Goal: Transaction & Acquisition: Book appointment/travel/reservation

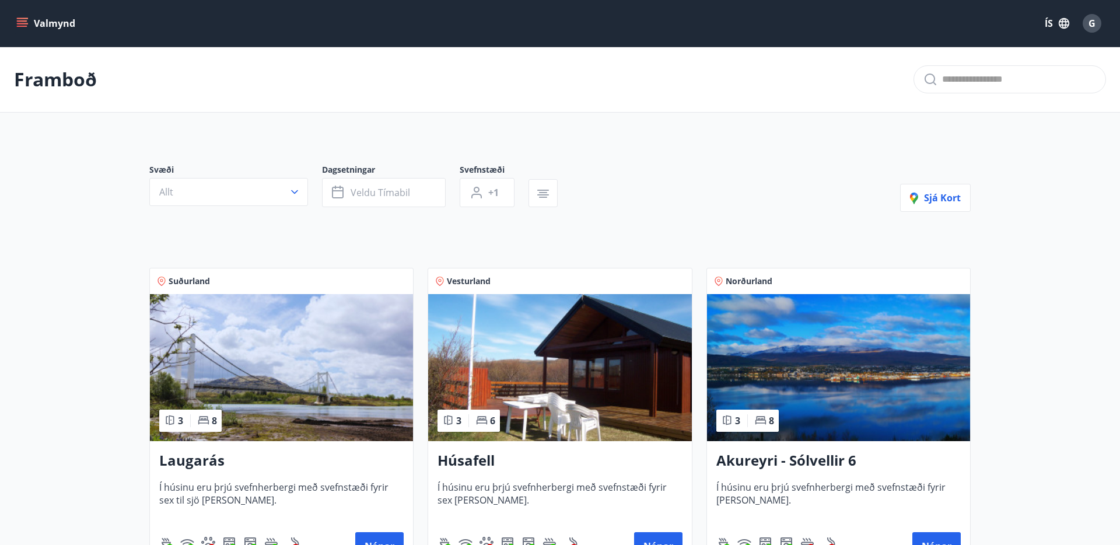
scroll to position [130, 0]
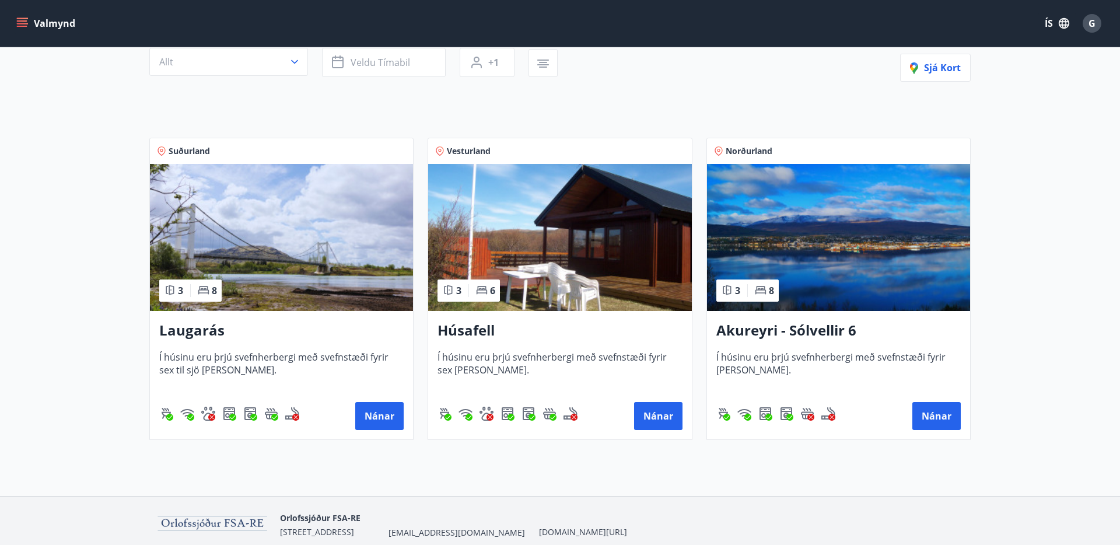
click at [309, 236] on img at bounding box center [281, 237] width 263 height 147
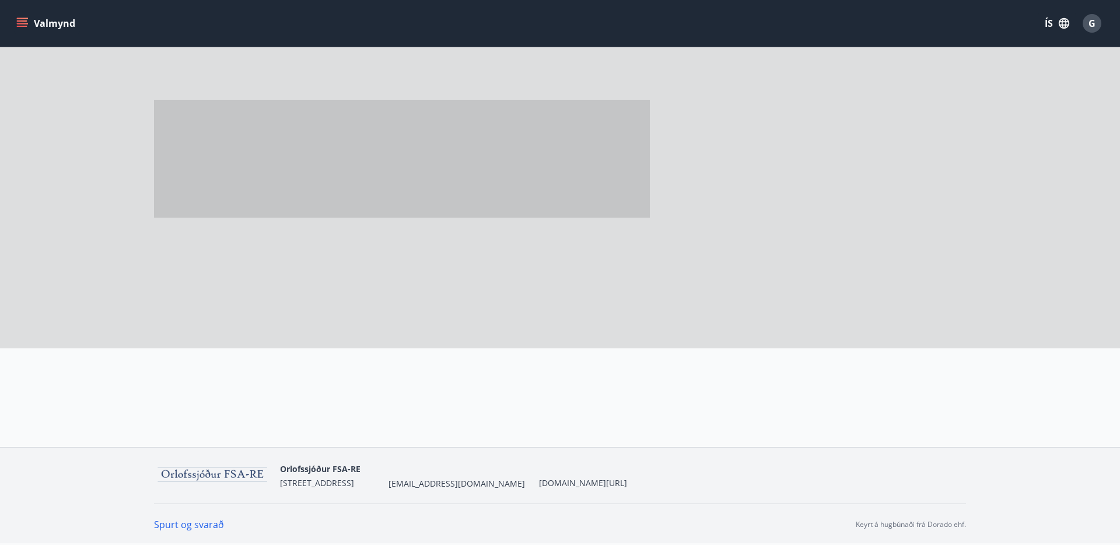
scroll to position [130, 0]
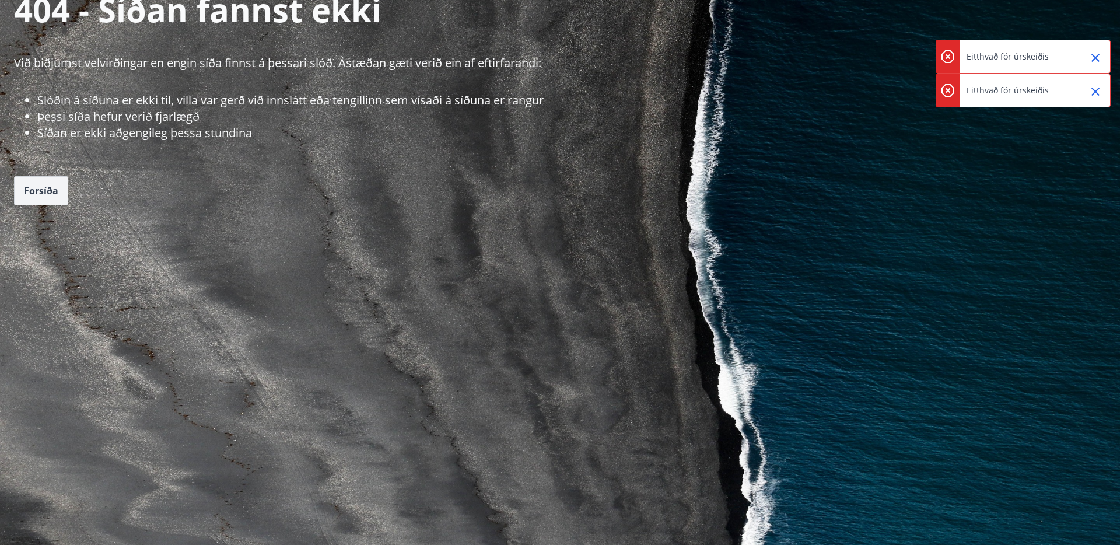
click at [43, 200] on button "Forsíða" at bounding box center [41, 190] width 54 height 29
click at [41, 189] on span "Forsíða" at bounding box center [41, 190] width 34 height 13
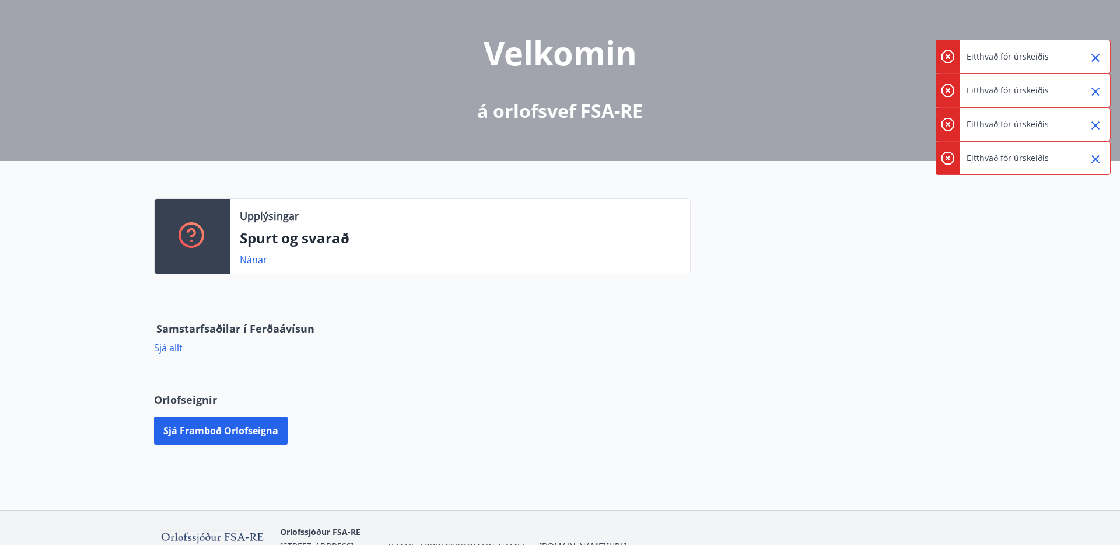
scroll to position [193, 0]
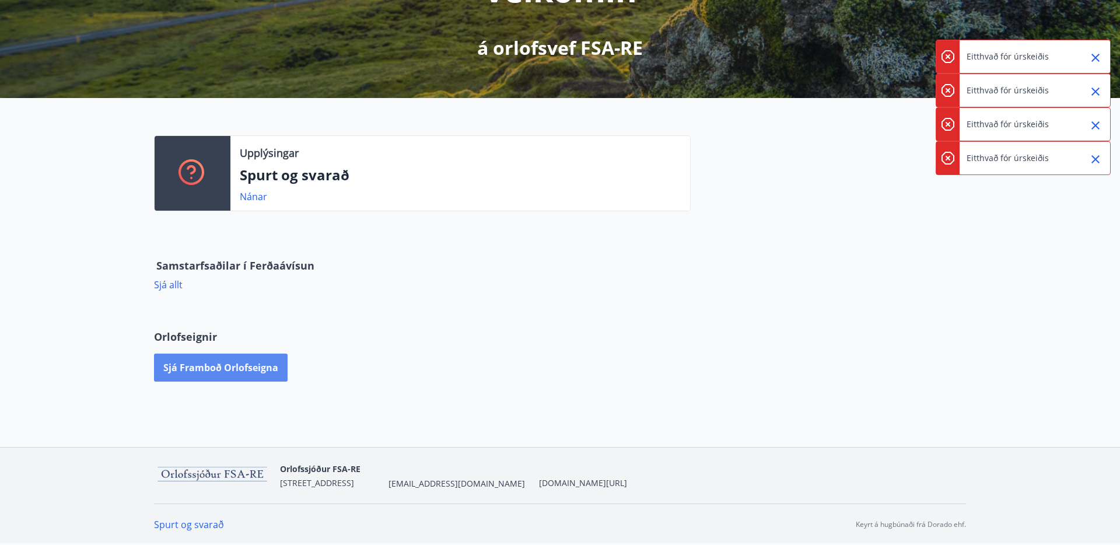
click at [271, 362] on button "Sjá framboð orlofseigna" at bounding box center [221, 367] width 134 height 28
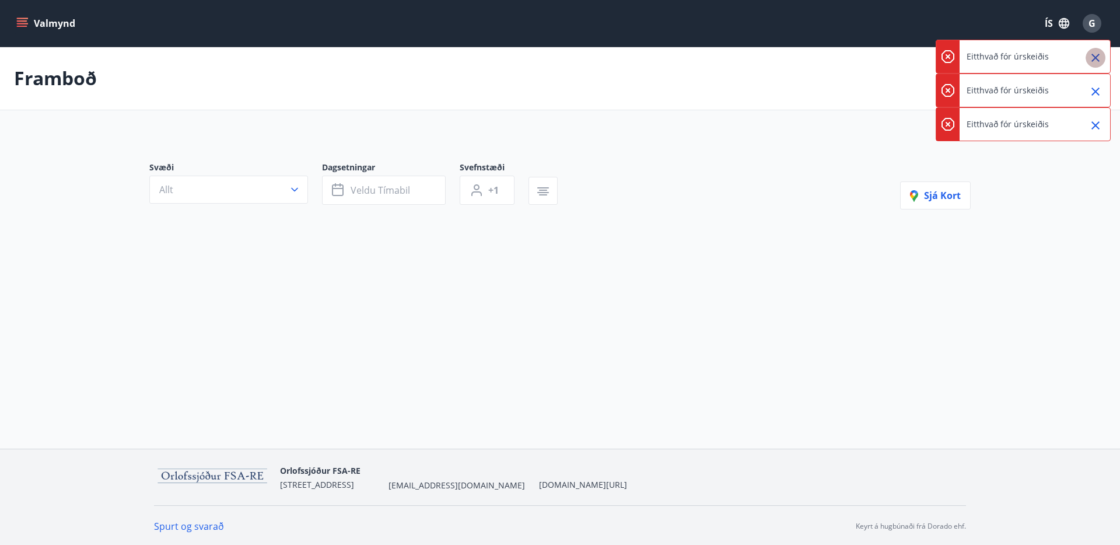
click at [1094, 54] on icon "Close" at bounding box center [1095, 58] width 14 height 14
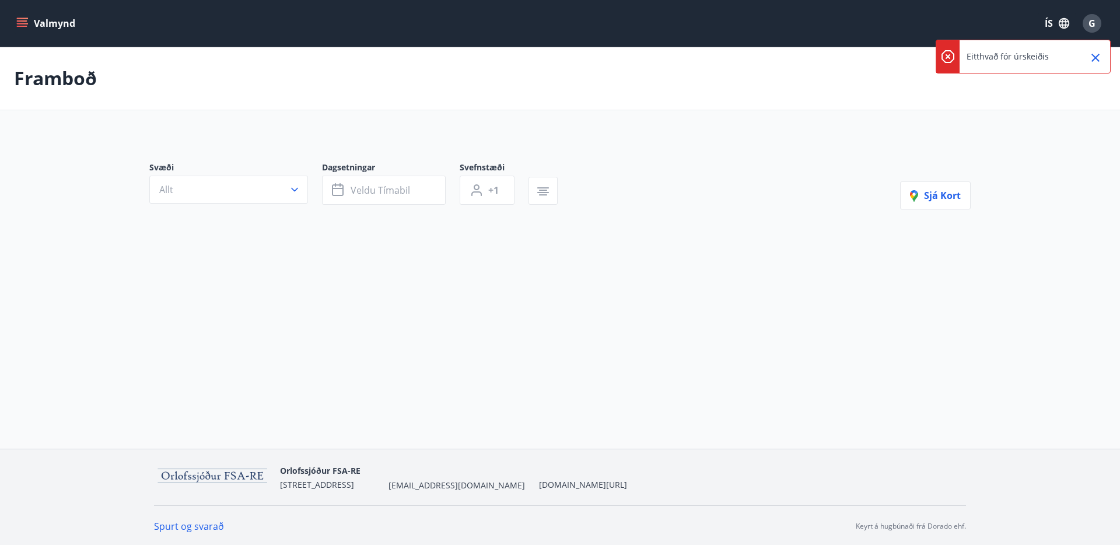
click at [1094, 54] on icon "Close" at bounding box center [1095, 58] width 14 height 14
click at [218, 472] on img at bounding box center [212, 477] width 117 height 24
click at [21, 19] on icon "menu" at bounding box center [22, 23] width 12 height 12
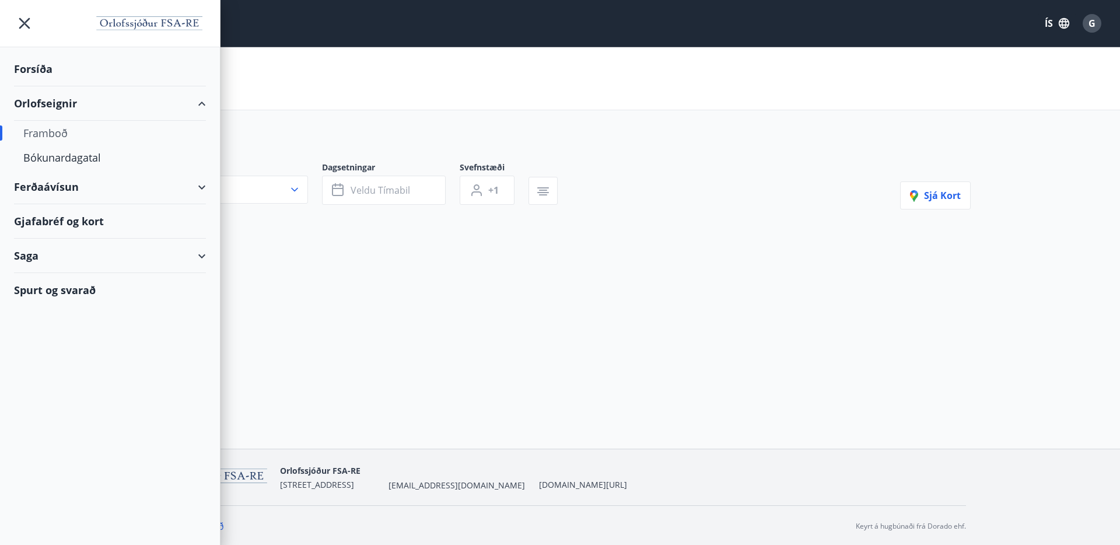
click at [25, 71] on div "Forsíða" at bounding box center [110, 69] width 192 height 34
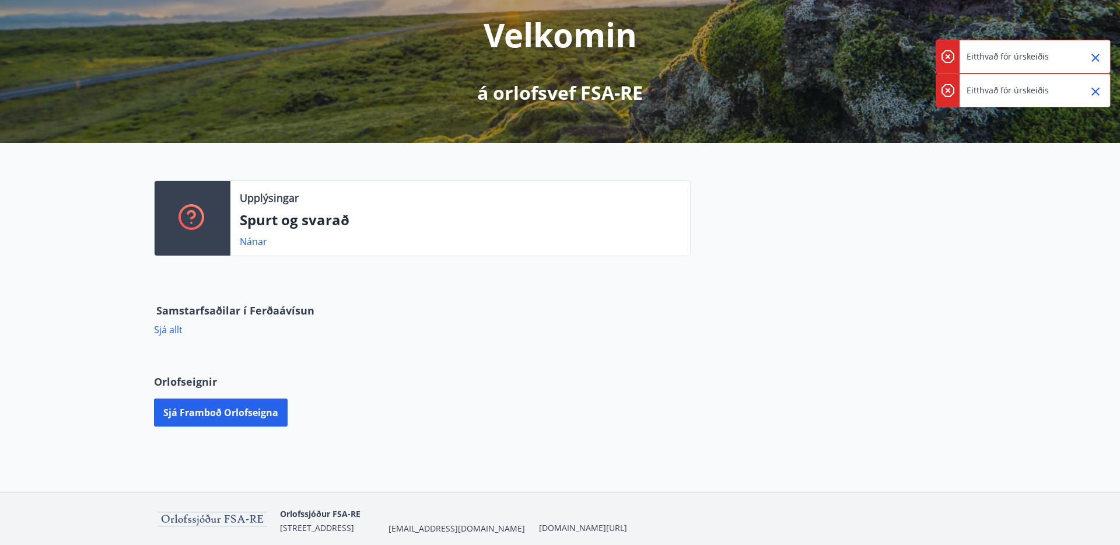
scroll to position [193, 0]
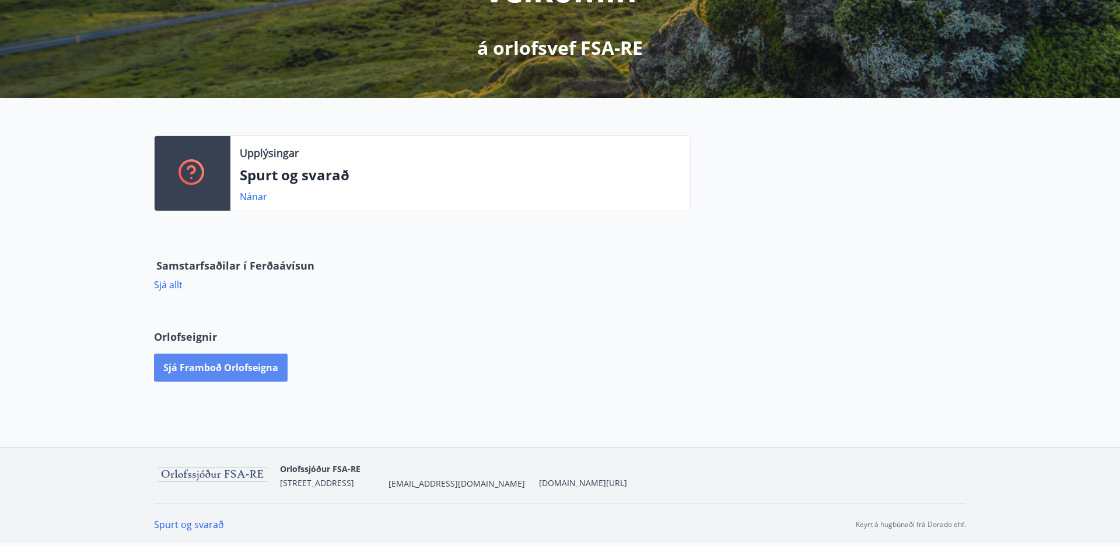
click at [250, 366] on button "Sjá framboð orlofseigna" at bounding box center [221, 367] width 134 height 28
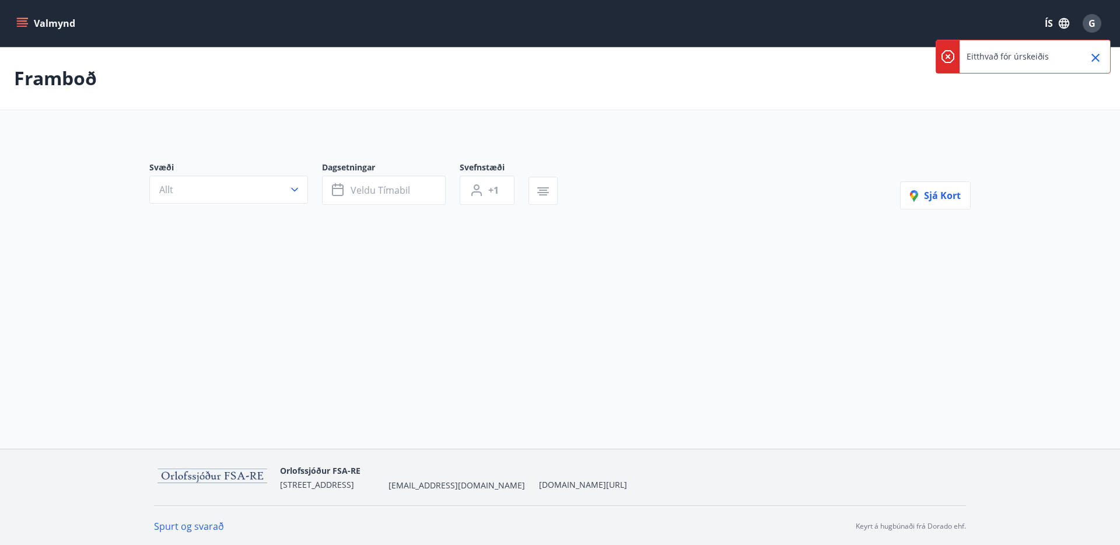
click at [1095, 22] on div "G" at bounding box center [1091, 23] width 19 height 19
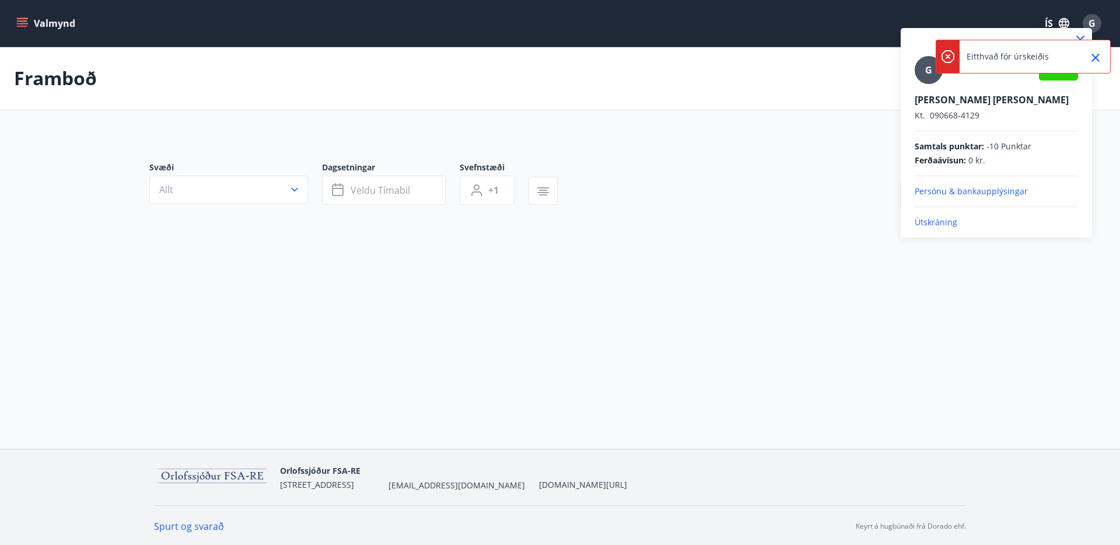
click at [933, 221] on p "Útskráning" at bounding box center [995, 222] width 163 height 12
